Goal: Check status: Check status

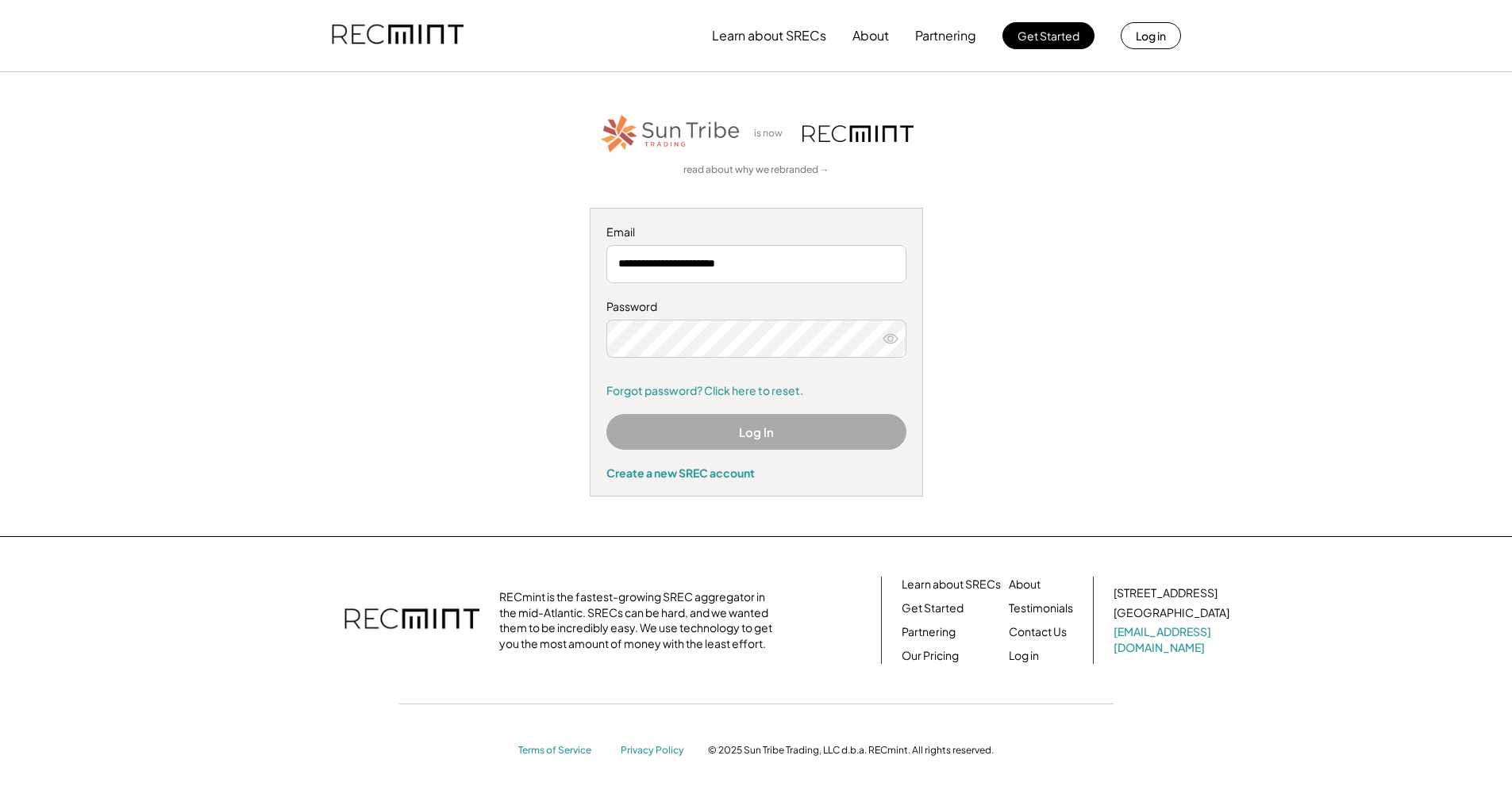
click at [776, 361] on div "Password Forgot password? Click here to reset." at bounding box center [756, 349] width 300 height 99
click at [739, 431] on button "Log In" at bounding box center [756, 432] width 300 height 36
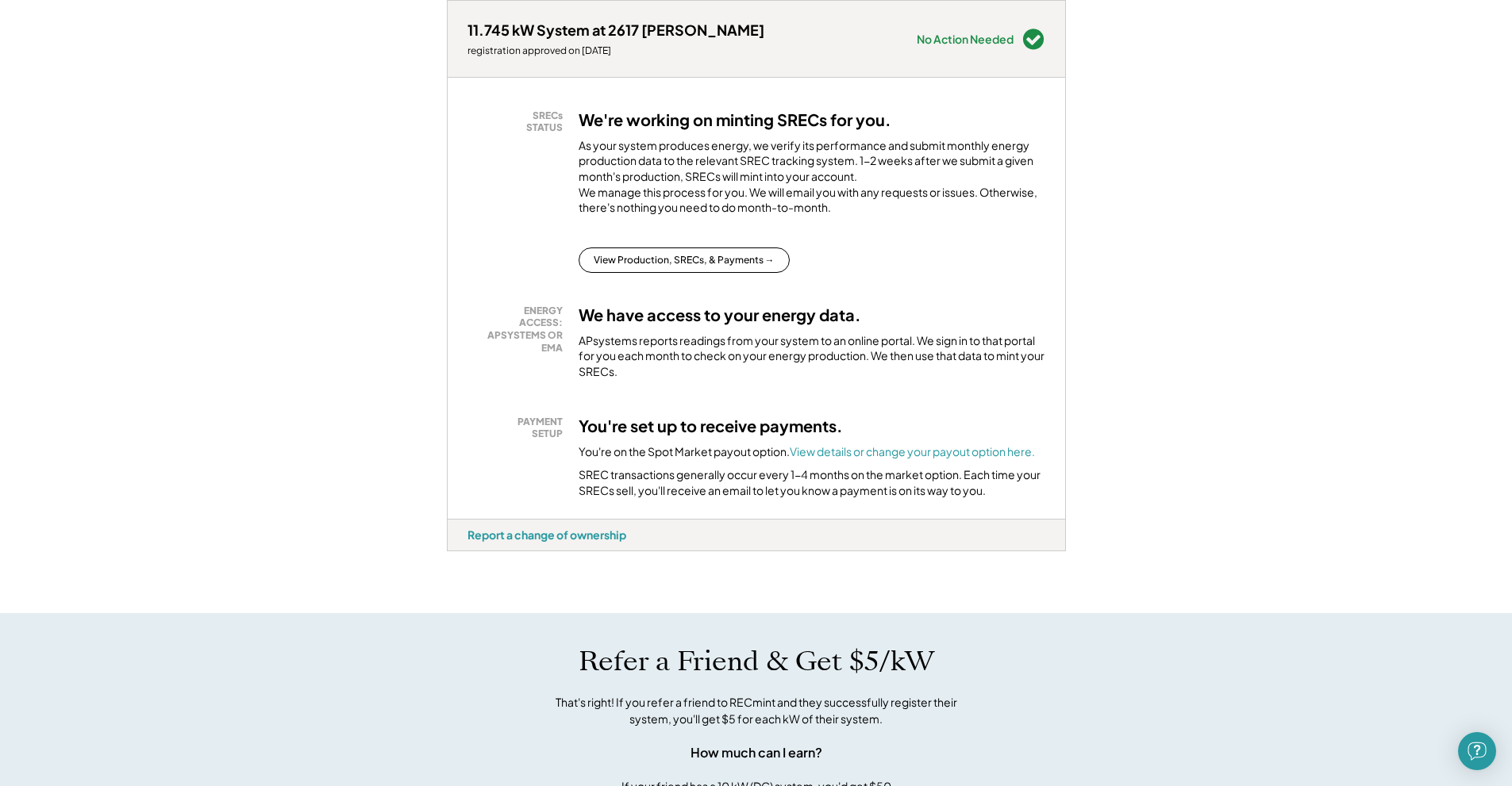
scroll to position [79, 0]
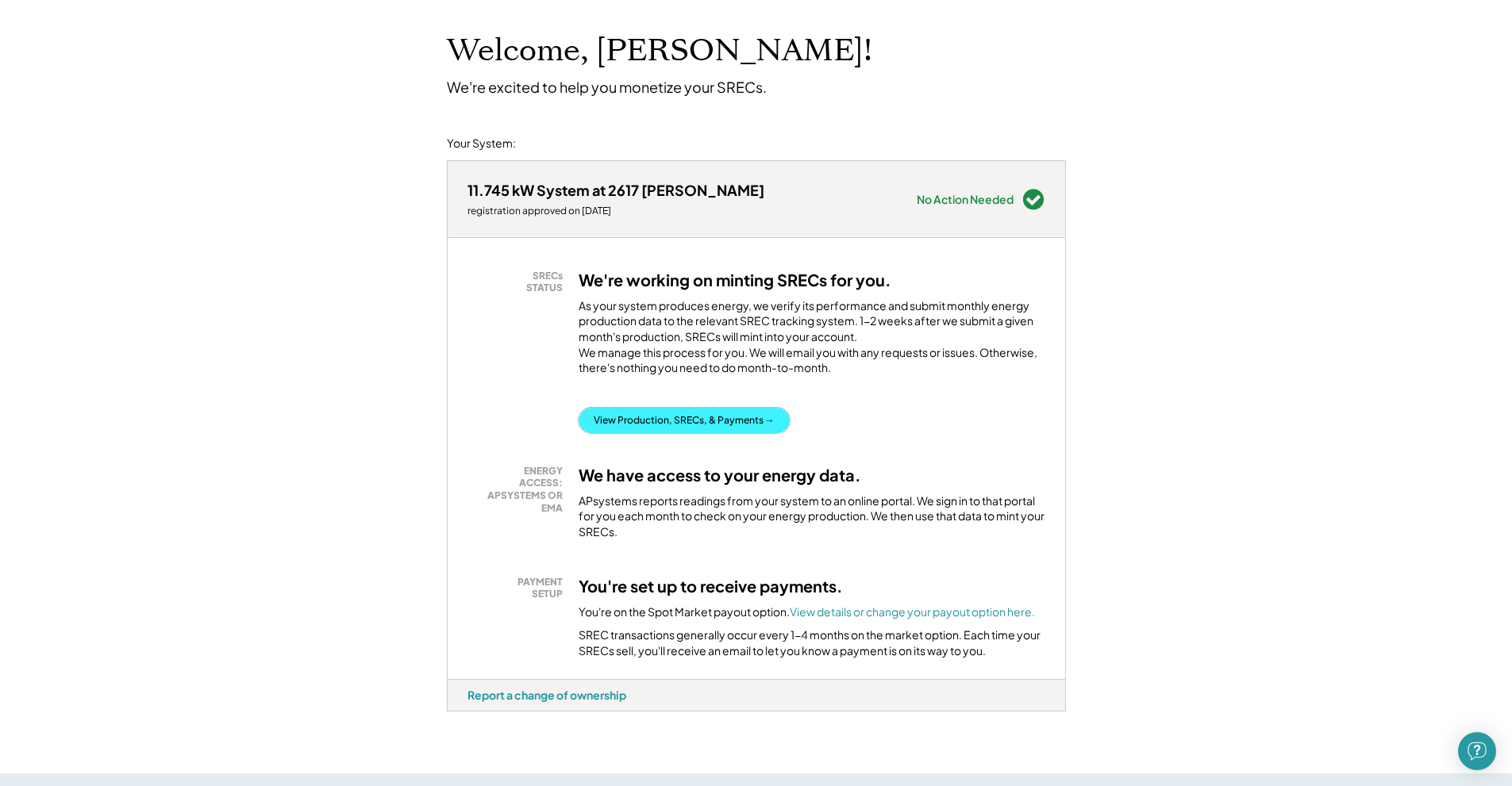
click at [717, 433] on button "View Production, SRECs, & Payments →" at bounding box center [683, 420] width 211 height 25
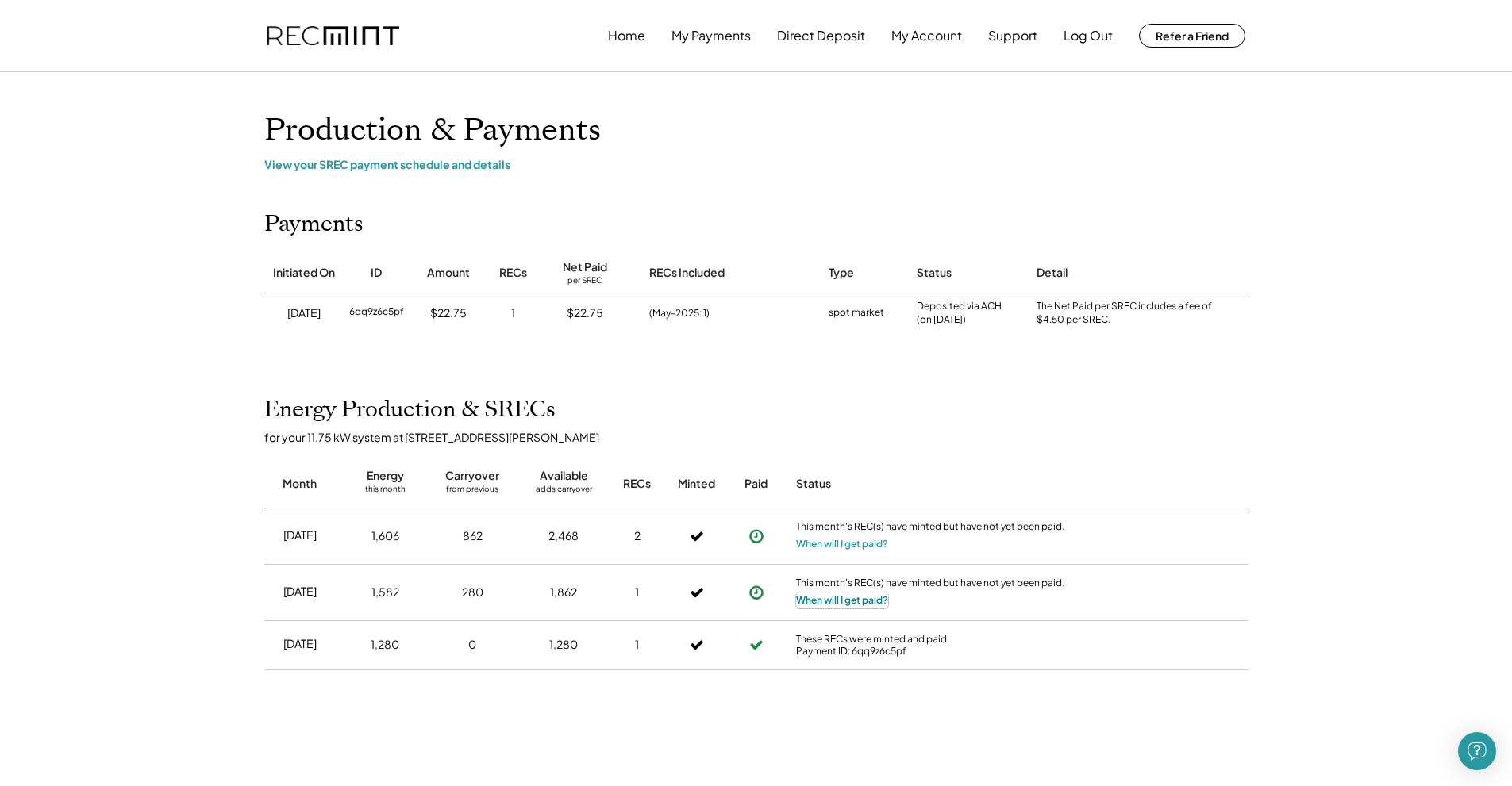
click at [826, 605] on button "When will I get paid?" at bounding box center [842, 600] width 92 height 15
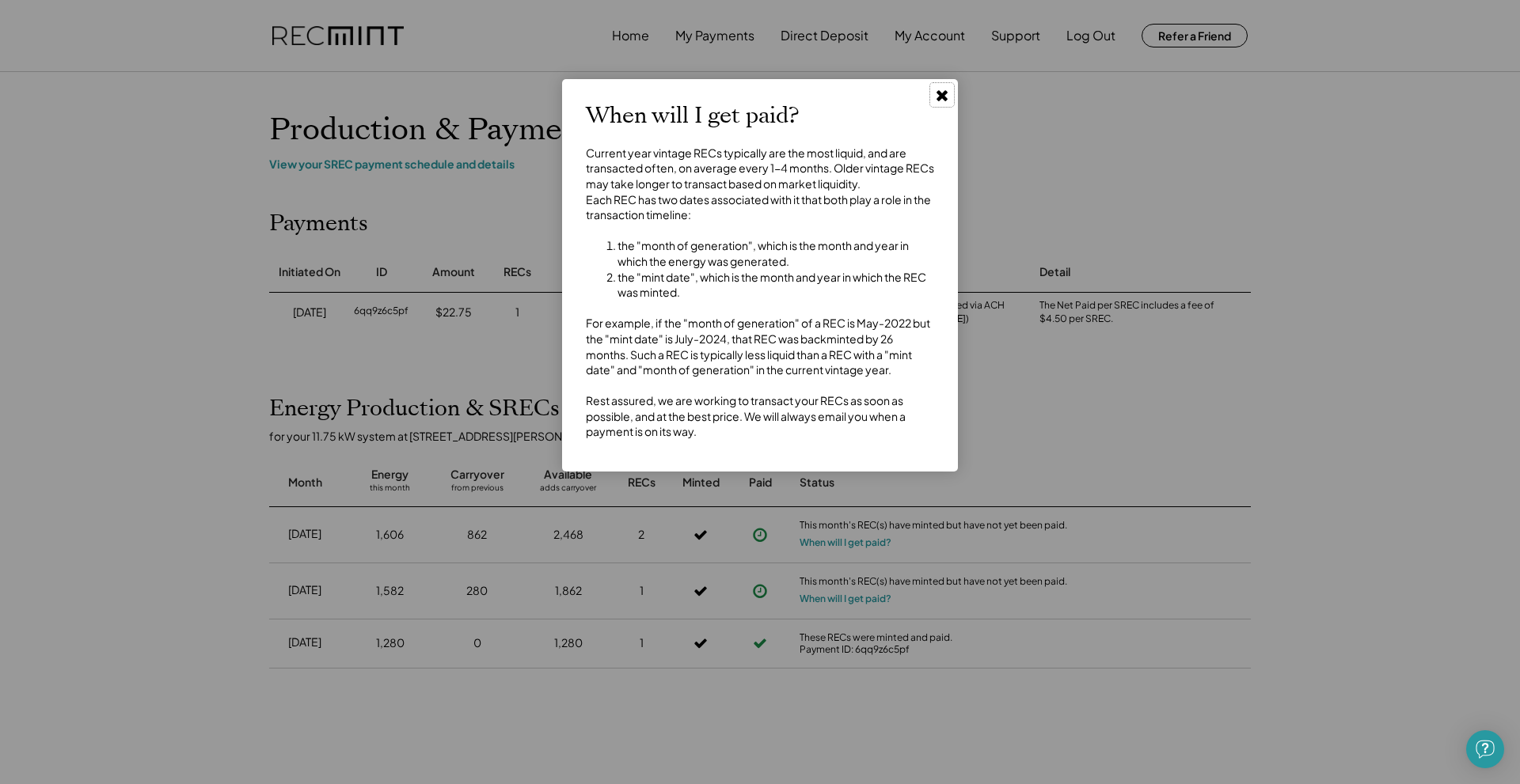
click at [935, 95] on icon at bounding box center [941, 94] width 15 height 15
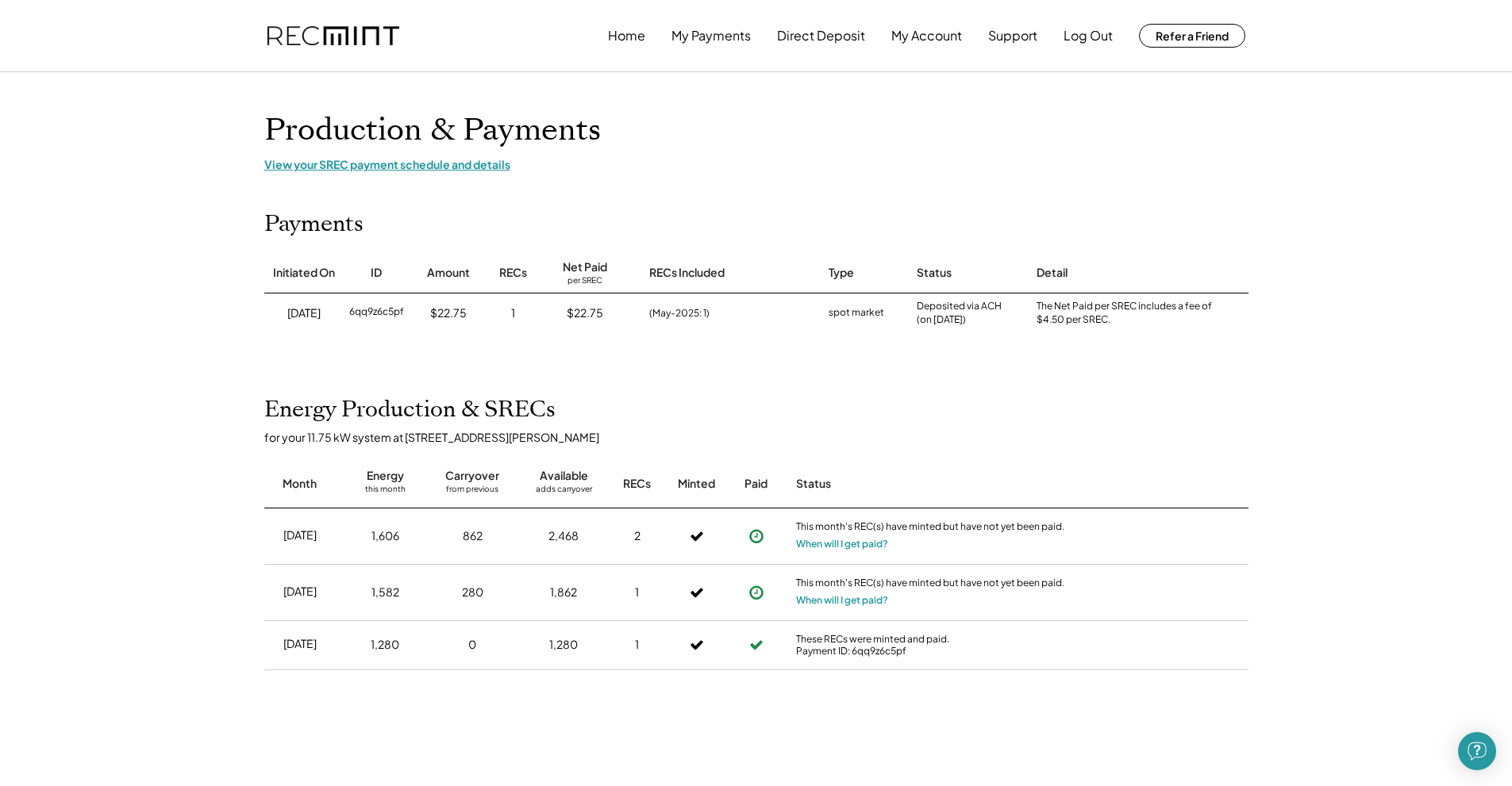
click at [422, 162] on div "View your SREC payment schedule and details" at bounding box center [756, 165] width 984 height 15
